Goal: Task Accomplishment & Management: Manage account settings

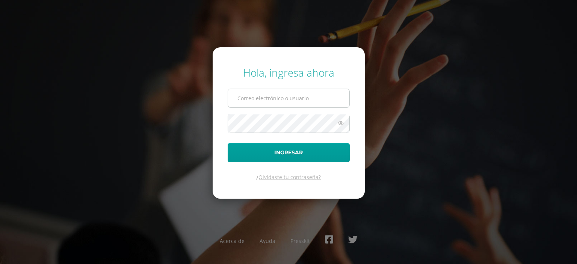
click at [296, 101] on input "text" at bounding box center [288, 98] width 121 height 18
type input "edssong@cig.edu.gt"
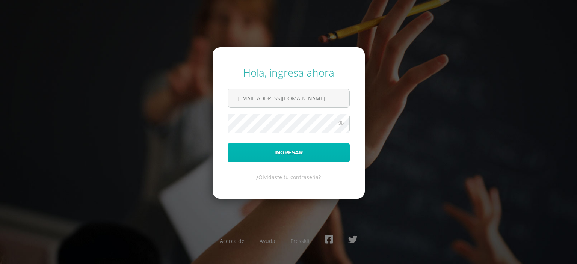
click at [298, 153] on button "Ingresar" at bounding box center [289, 152] width 122 height 19
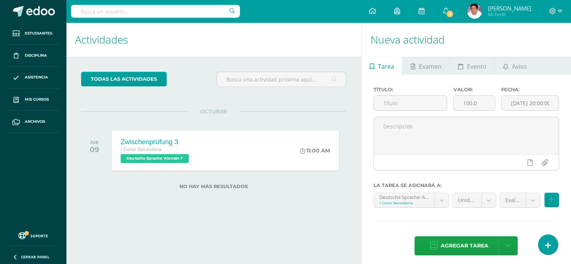
click at [205, 157] on div "Zwischenprüfung 3 I Curso Secundaria Deutsche Sprache 'Alemán 1' 11:00 AM Zwisc…" at bounding box center [226, 150] width 228 height 40
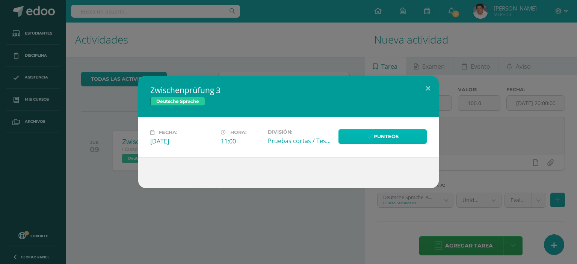
click at [374, 132] on link "Punteos" at bounding box center [382, 136] width 88 height 15
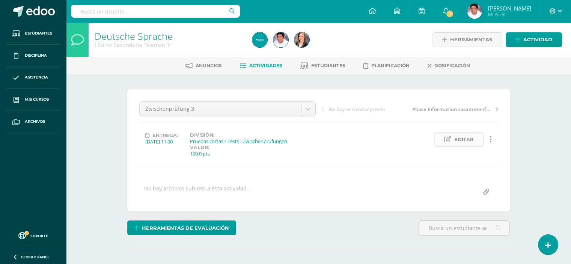
click at [461, 140] on span "Editar" at bounding box center [464, 140] width 20 height 14
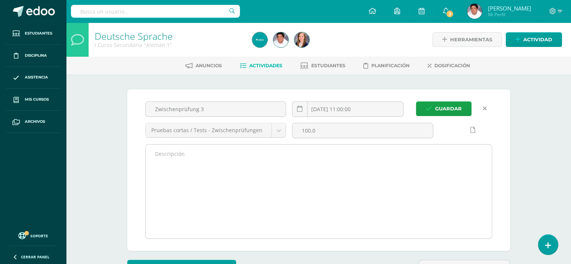
click at [312, 162] on textarea at bounding box center [319, 192] width 346 height 94
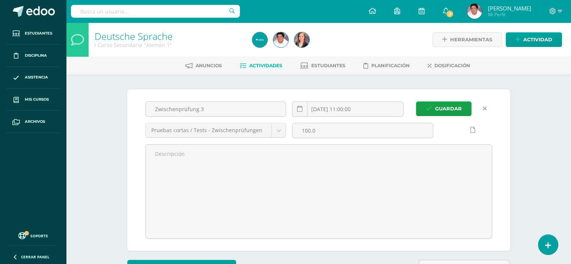
click at [265, 64] on span "Actividades" at bounding box center [265, 66] width 33 height 6
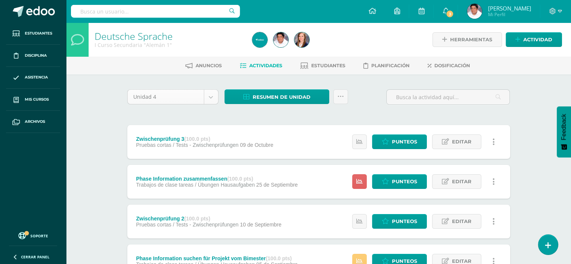
click at [393, 139] on span "Punteos" at bounding box center [404, 142] width 25 height 14
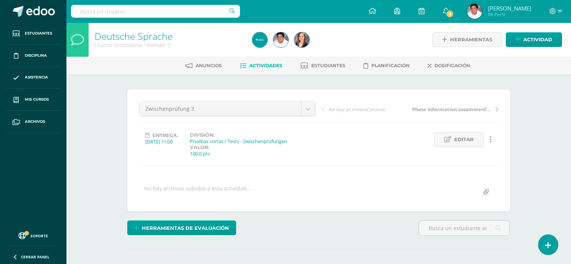
click at [263, 66] on span "Actividades" at bounding box center [265, 66] width 33 height 6
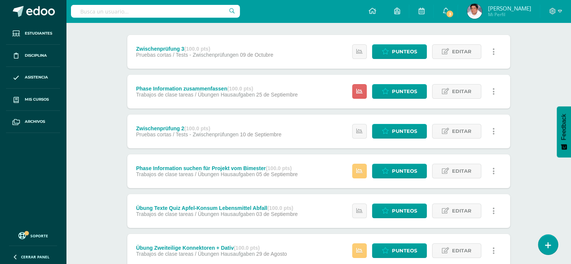
scroll to position [75, 0]
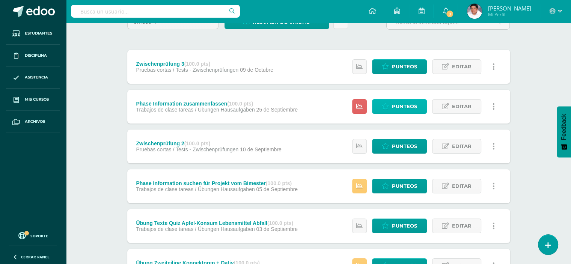
click at [396, 105] on span "Punteos" at bounding box center [404, 106] width 25 height 14
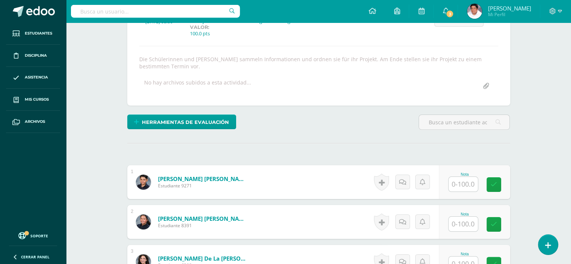
scroll to position [188, 0]
